Goal: Navigation & Orientation: Find specific page/section

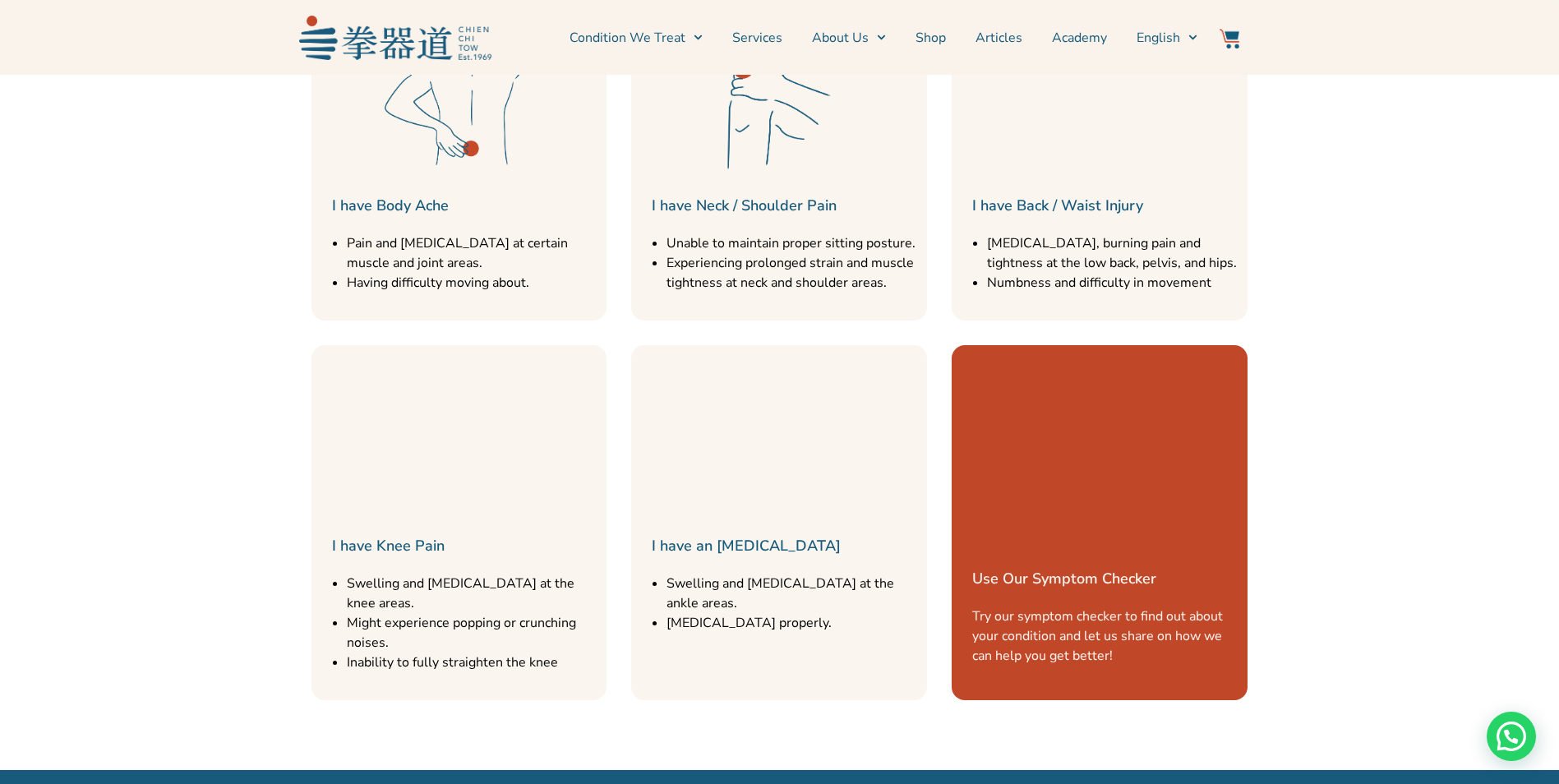
scroll to position [1974, 0]
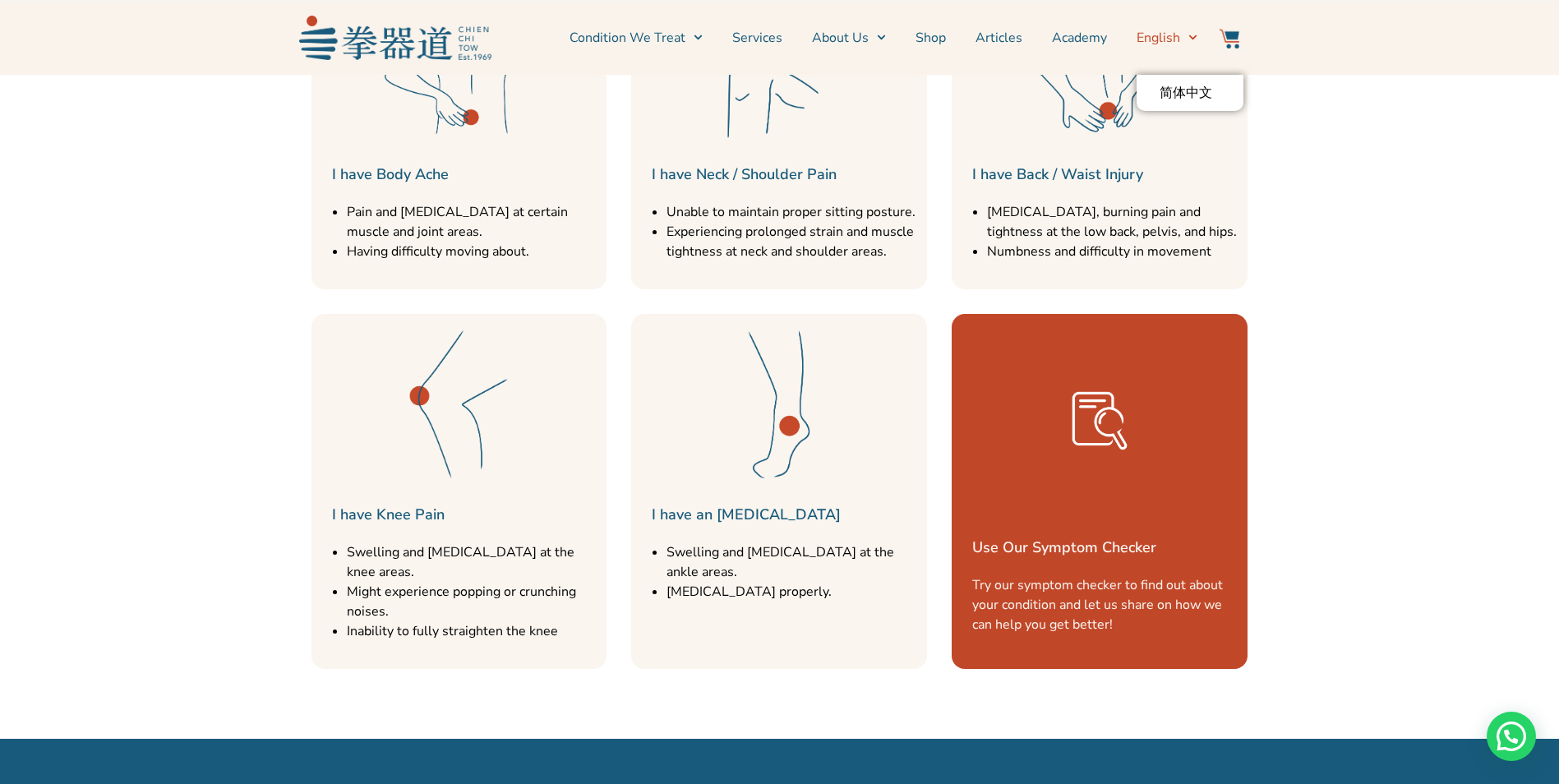
click at [1169, 39] on span "English" at bounding box center [1158, 38] width 43 height 20
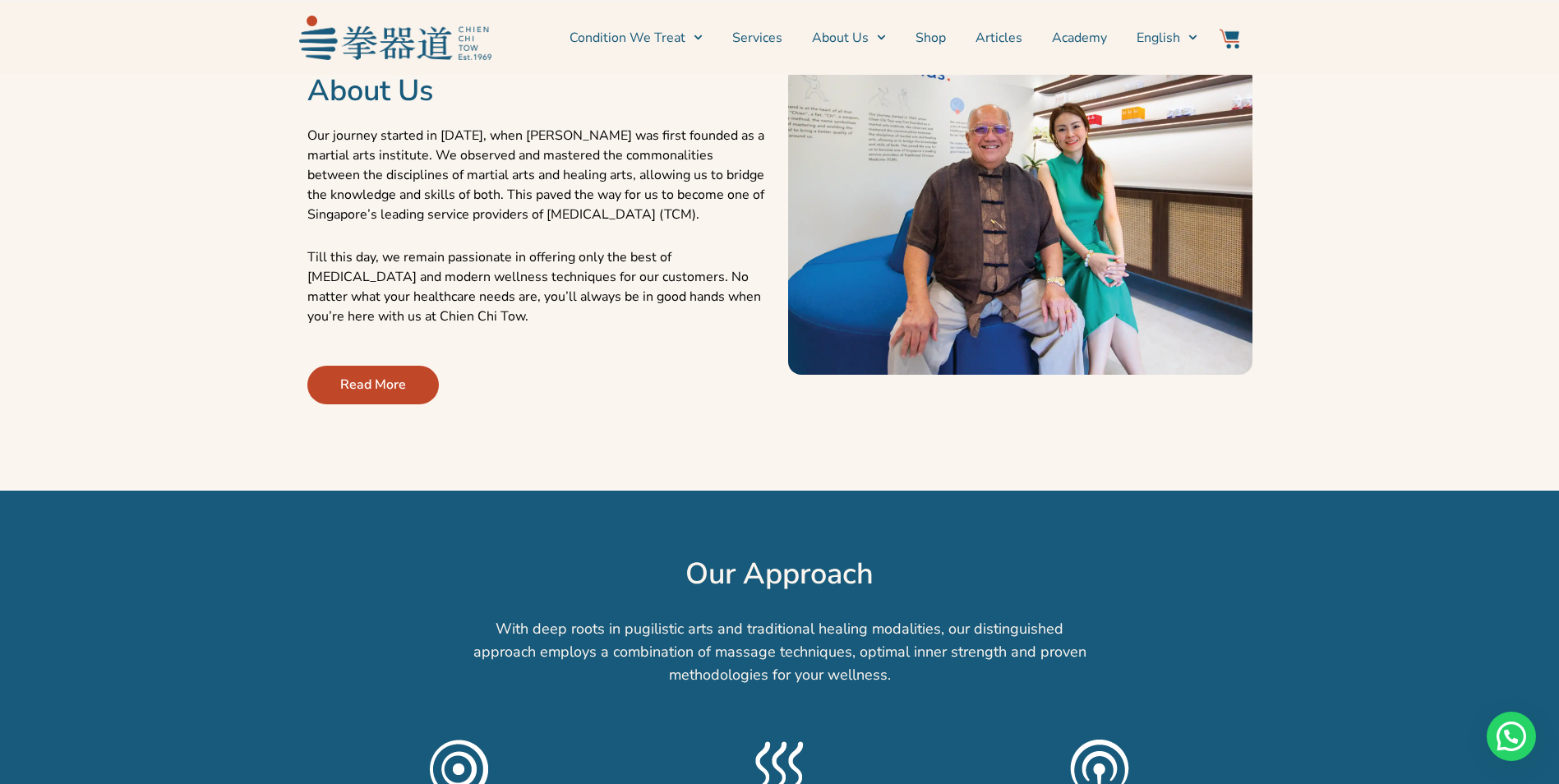
scroll to position [658, 0]
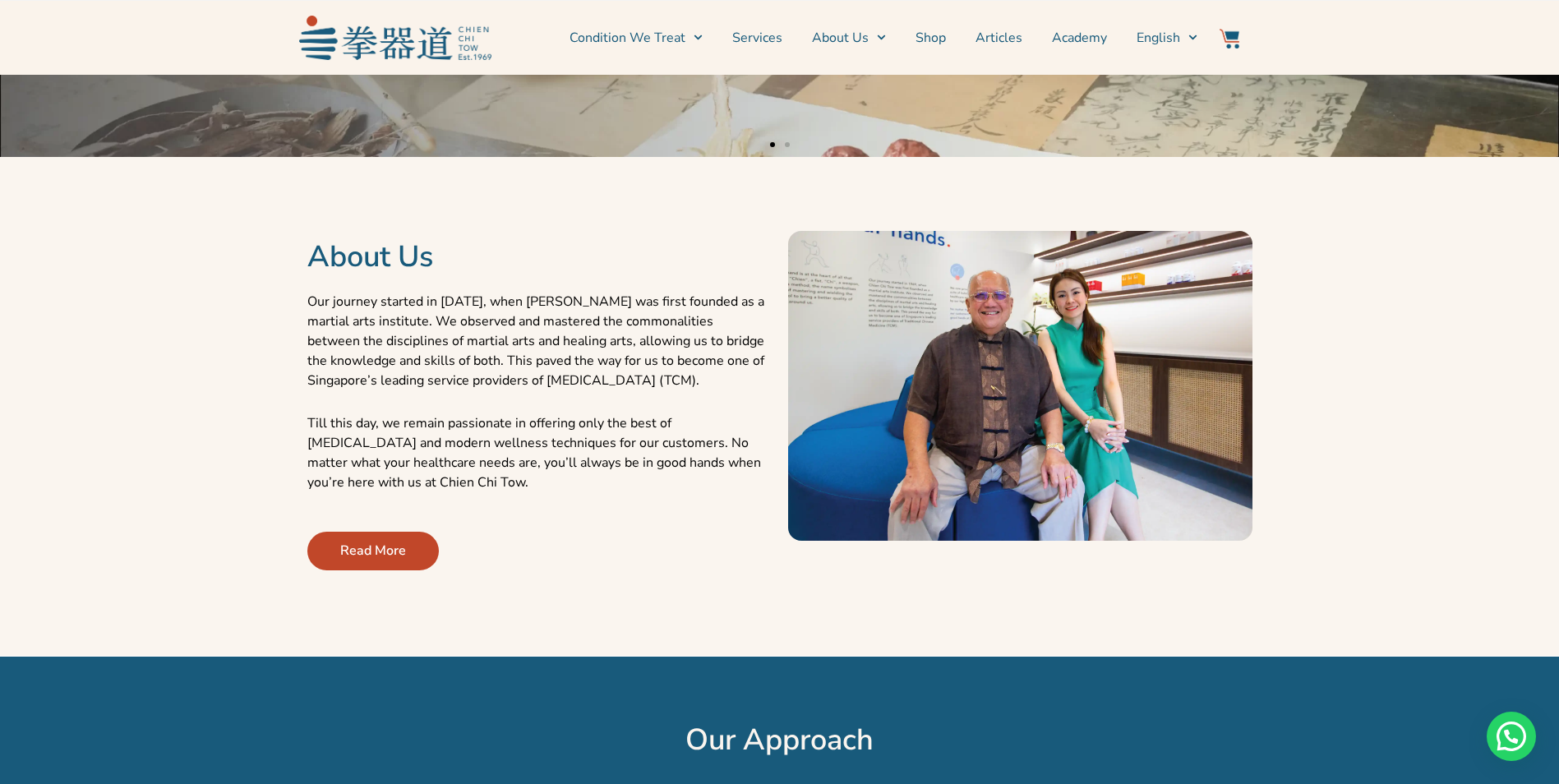
scroll to position [411, 0]
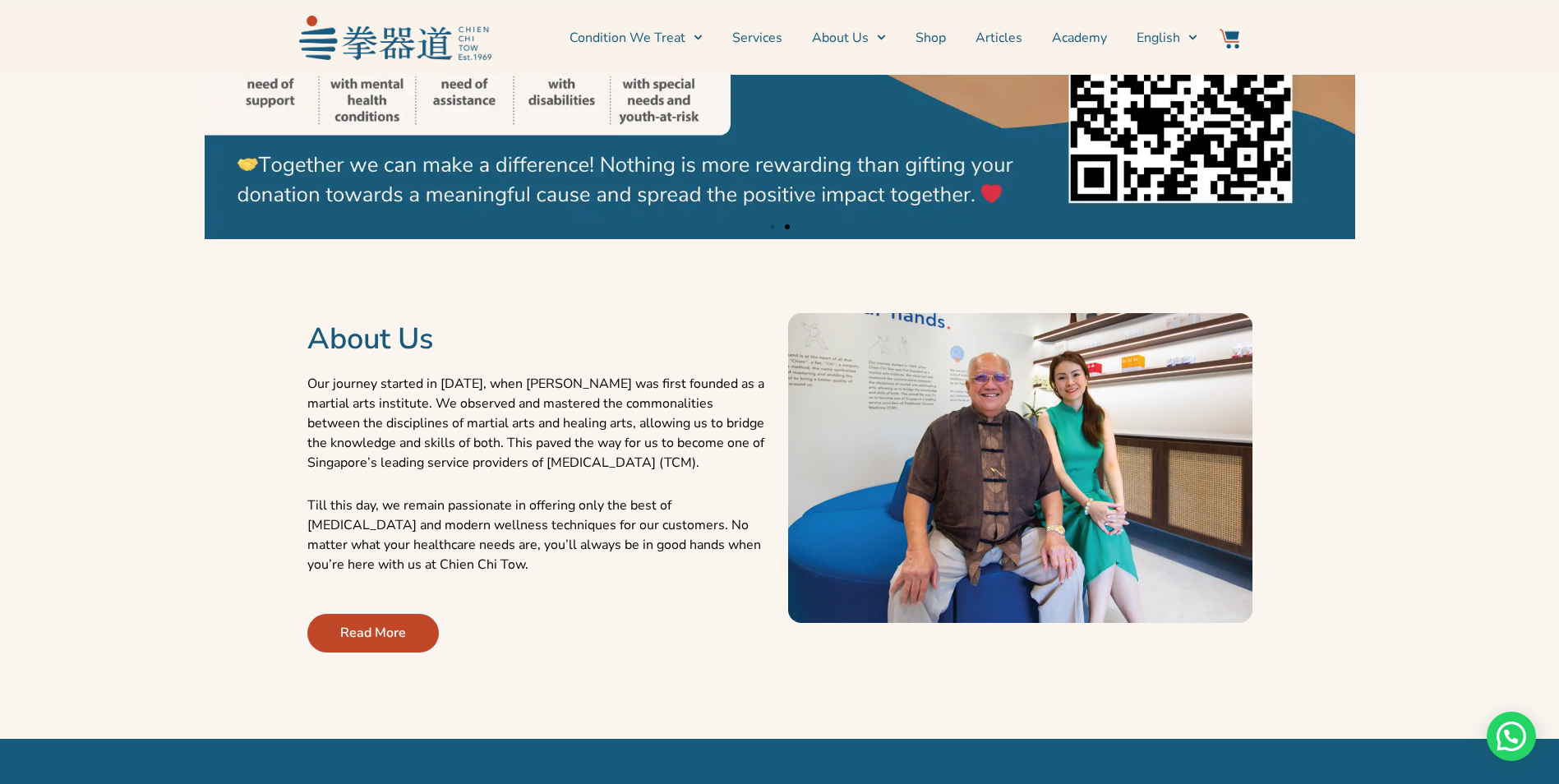
click at [362, 630] on span "Read More" at bounding box center [373, 633] width 66 height 20
click at [384, 638] on span "Read More" at bounding box center [373, 633] width 66 height 20
click at [846, 38] on link "About Us" at bounding box center [849, 37] width 74 height 41
click at [846, 38] on link "About Us" at bounding box center [849, 37] width 74 height 41
click at [861, 134] on link "Locate Us" at bounding box center [877, 130] width 130 height 37
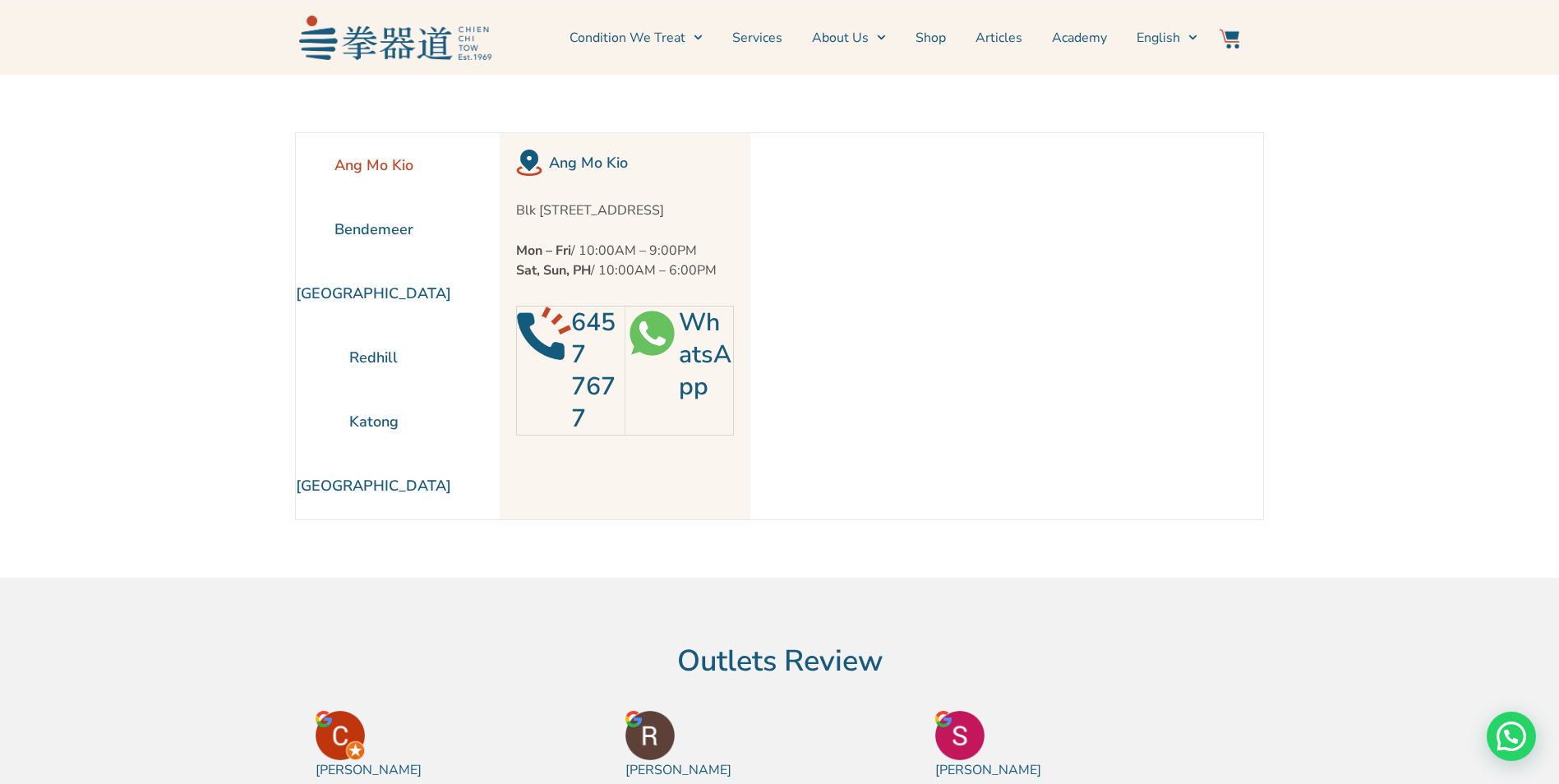
click at [372, 164] on li "Ang Mo Kio" at bounding box center [373, 164] width 155 height 64
click at [356, 223] on li "Bendemeer" at bounding box center [373, 228] width 155 height 64
